Goal: Find specific page/section: Find specific page/section

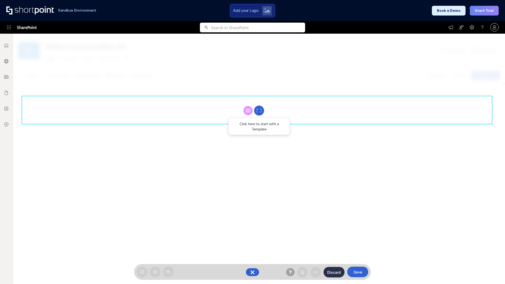
click at [259, 110] on circle at bounding box center [259, 111] width 10 height 10
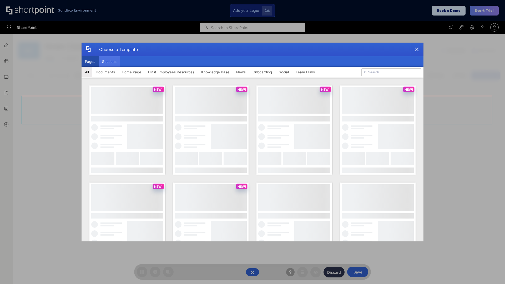
click at [109, 62] on button "Sections" at bounding box center [109, 61] width 21 height 11
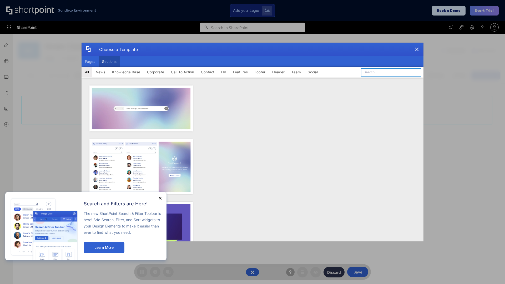
type input "Knowledge Base 4"
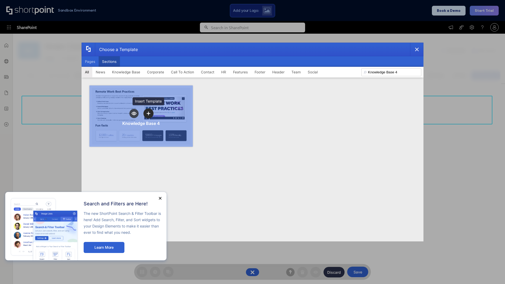
click at [148, 113] on icon "template selector" at bounding box center [148, 113] width 4 height 4
